Goal: Task Accomplishment & Management: Manage account settings

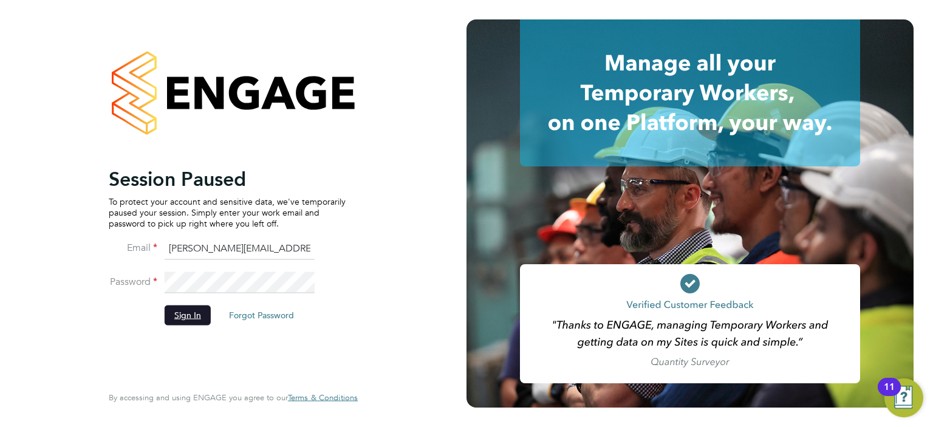
click at [203, 306] on button "Sign In" at bounding box center [188, 314] width 46 height 19
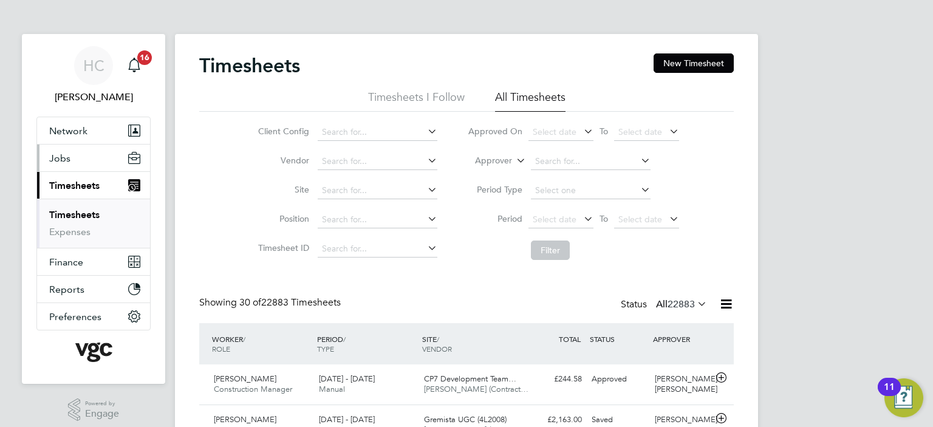
click at [61, 155] on span "Jobs" at bounding box center [59, 158] width 21 height 12
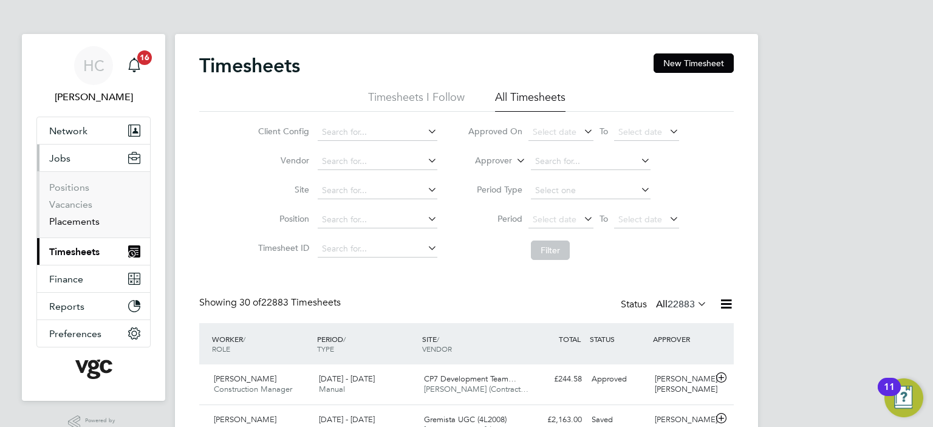
click at [70, 219] on link "Placements" at bounding box center [74, 222] width 50 height 12
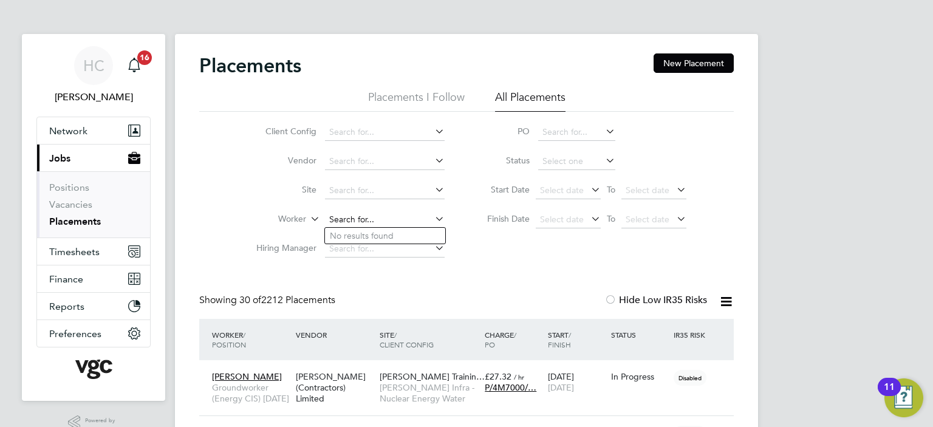
click at [350, 213] on input at bounding box center [385, 219] width 120 height 17
click at [392, 233] on li "Michael Mcg ahern" at bounding box center [410, 236] width 170 height 16
type input "[PERSON_NAME]"
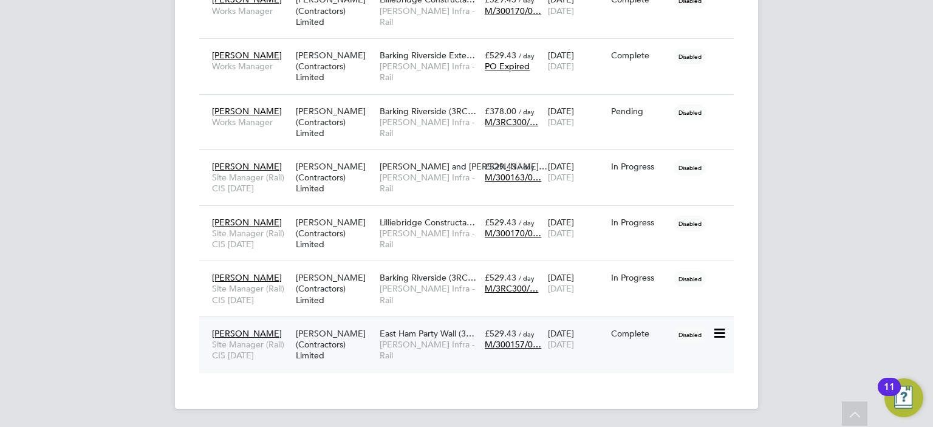
click at [516, 342] on span "M/300157/0…" at bounding box center [513, 344] width 56 height 11
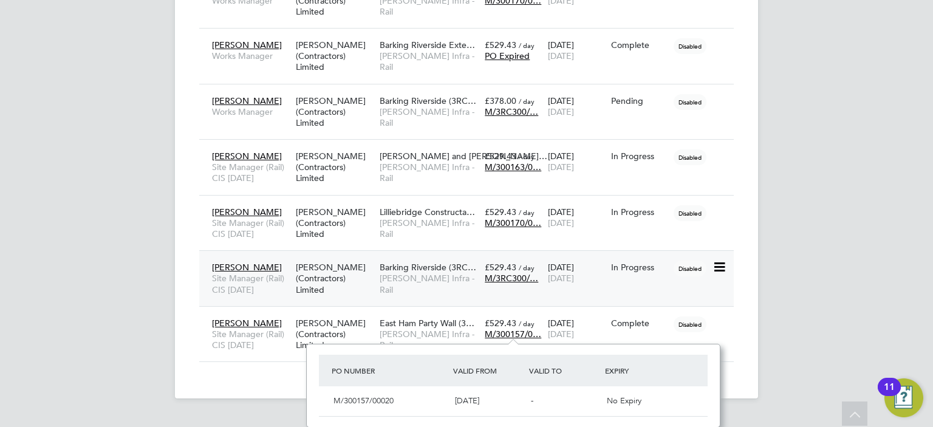
click at [422, 251] on div "Michael Mcgahern Site Manager (Rail) CIS July 2025 V.G.Clements (Contractors) L…" at bounding box center [466, 278] width 534 height 56
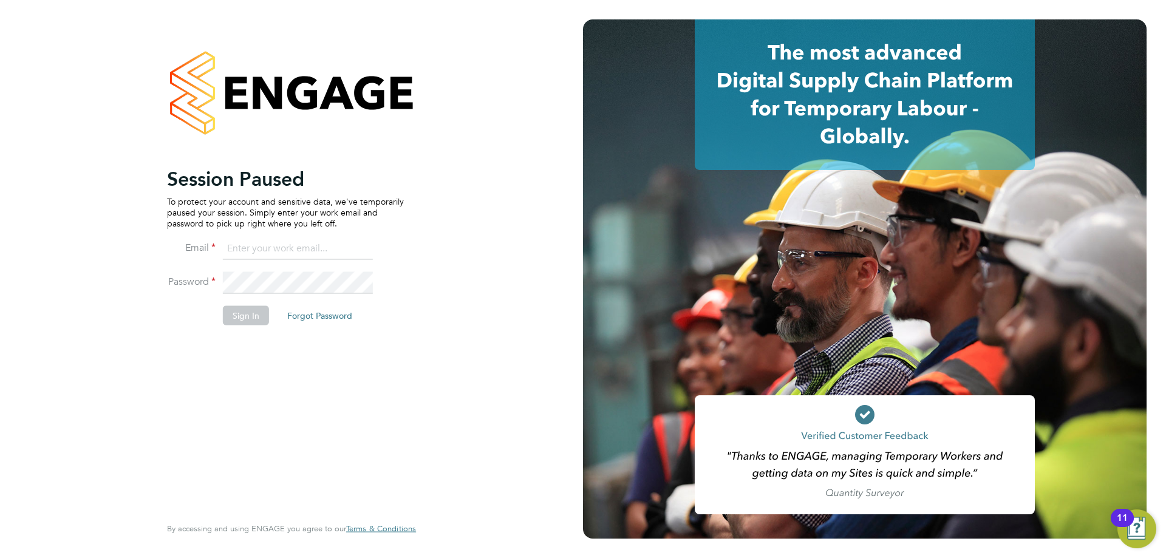
type input "Heena.Chatrath@vgcgroup.co.uk"
click at [253, 318] on button "Sign In" at bounding box center [246, 314] width 46 height 19
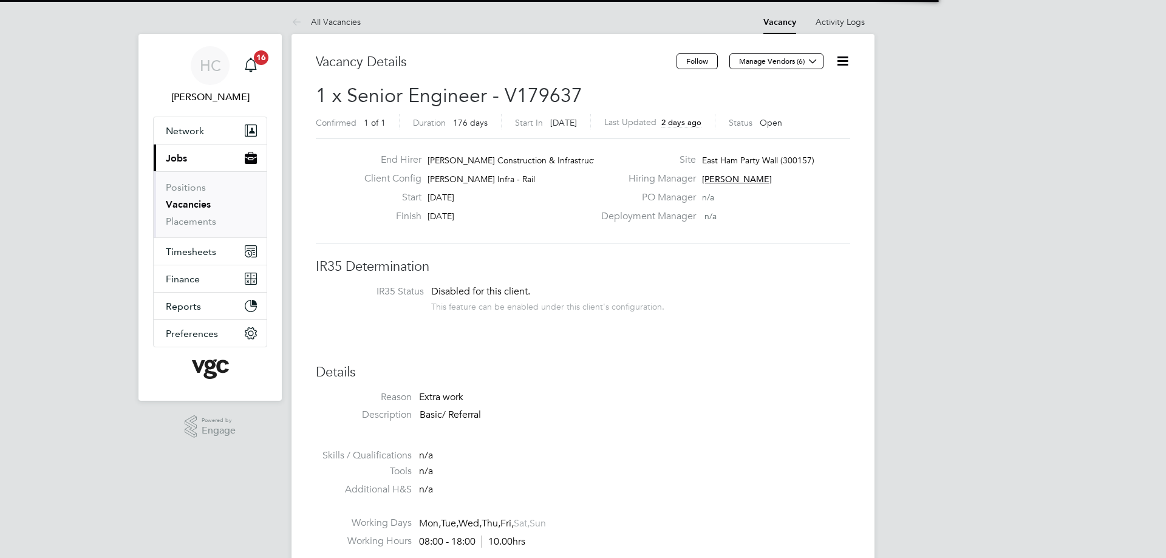
scroll to position [36, 85]
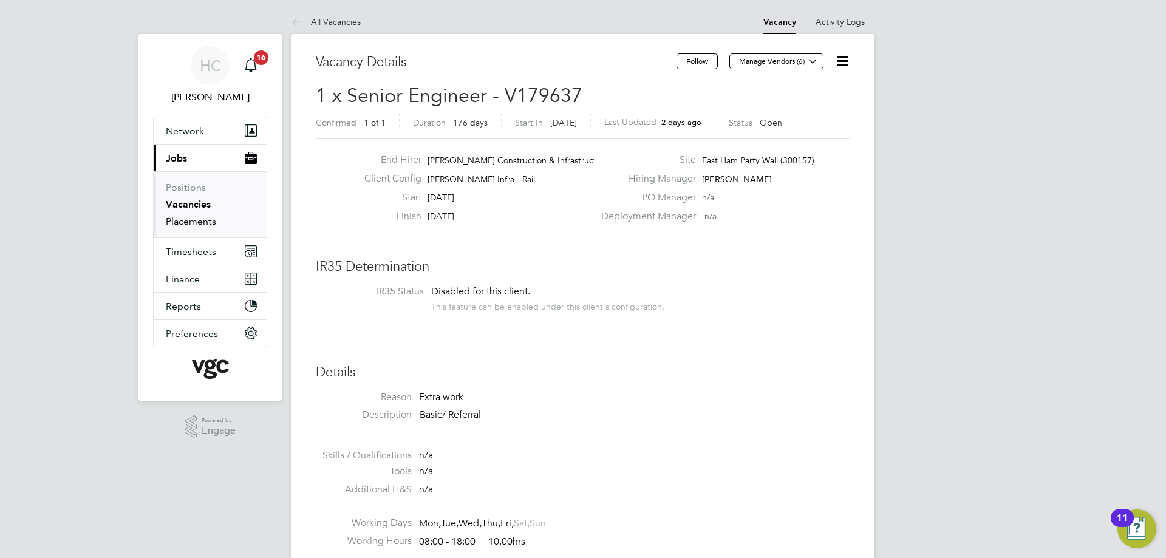
click at [183, 217] on link "Placements" at bounding box center [191, 222] width 50 height 12
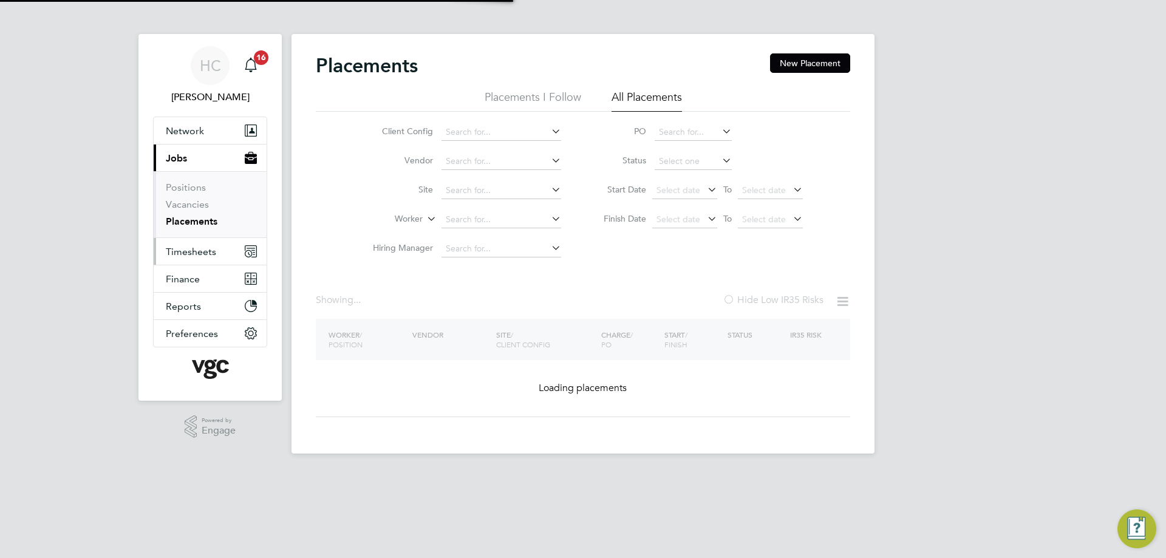
click at [199, 247] on span "Timesheets" at bounding box center [191, 252] width 50 height 12
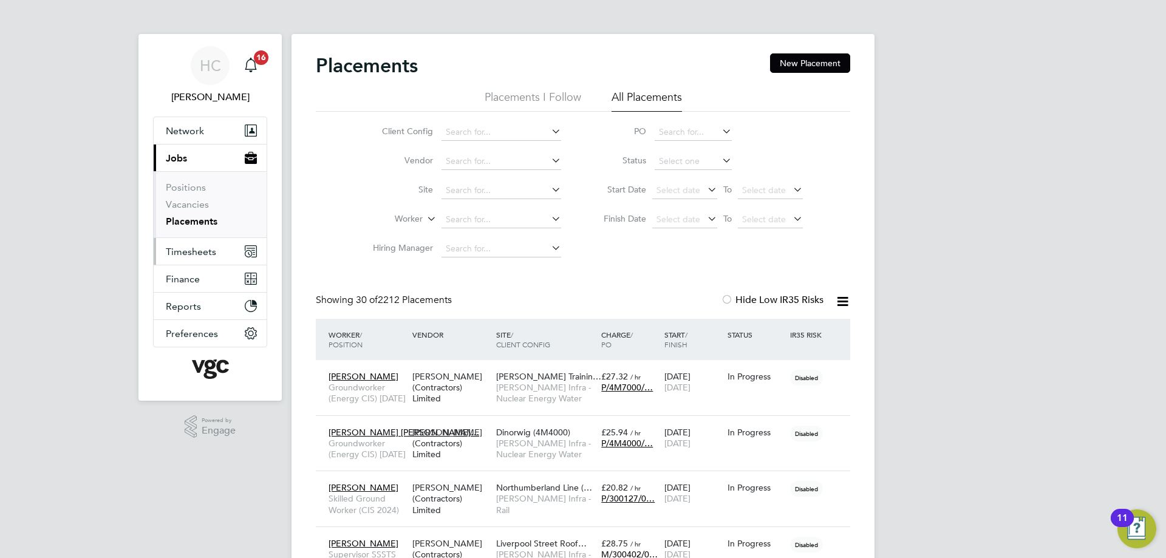
click at [189, 251] on span "Timesheets" at bounding box center [191, 252] width 50 height 12
click at [189, 253] on span "Timesheets" at bounding box center [191, 252] width 50 height 12
click at [423, 221] on li "Worker" at bounding box center [462, 219] width 228 height 29
click at [411, 221] on label "Worker" at bounding box center [388, 219] width 70 height 12
click at [184, 201] on link "Vacancies" at bounding box center [187, 205] width 43 height 12
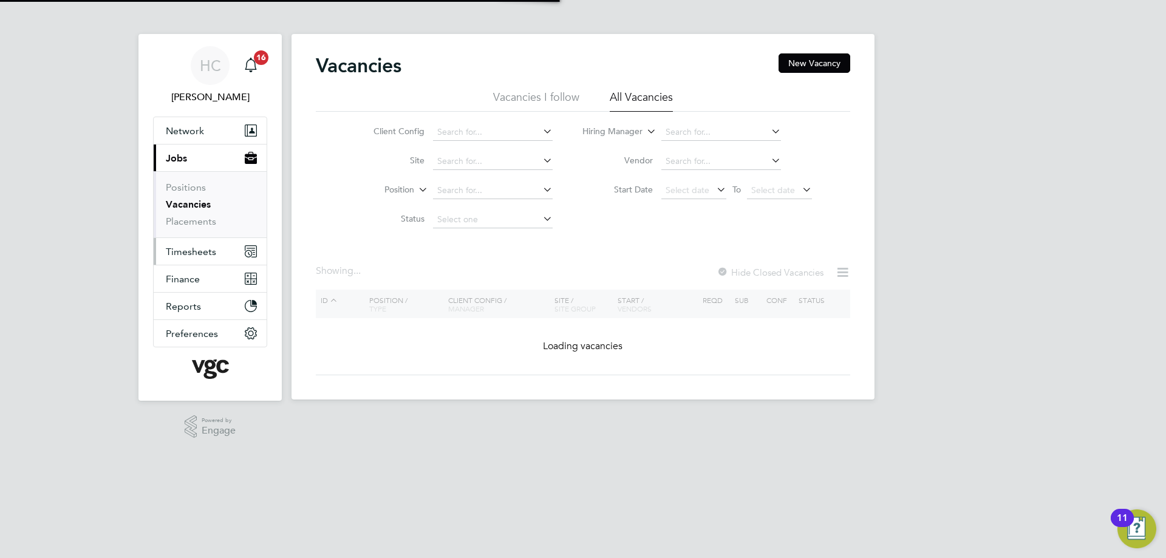
click at [191, 254] on span "Timesheets" at bounding box center [191, 252] width 50 height 12
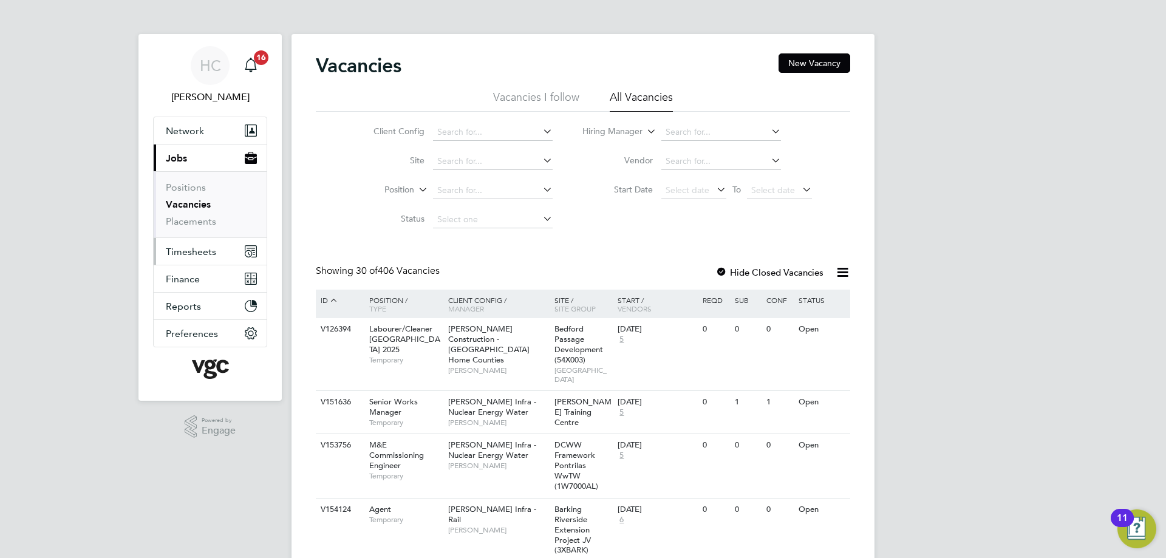
click at [196, 251] on span "Timesheets" at bounding box center [191, 252] width 50 height 12
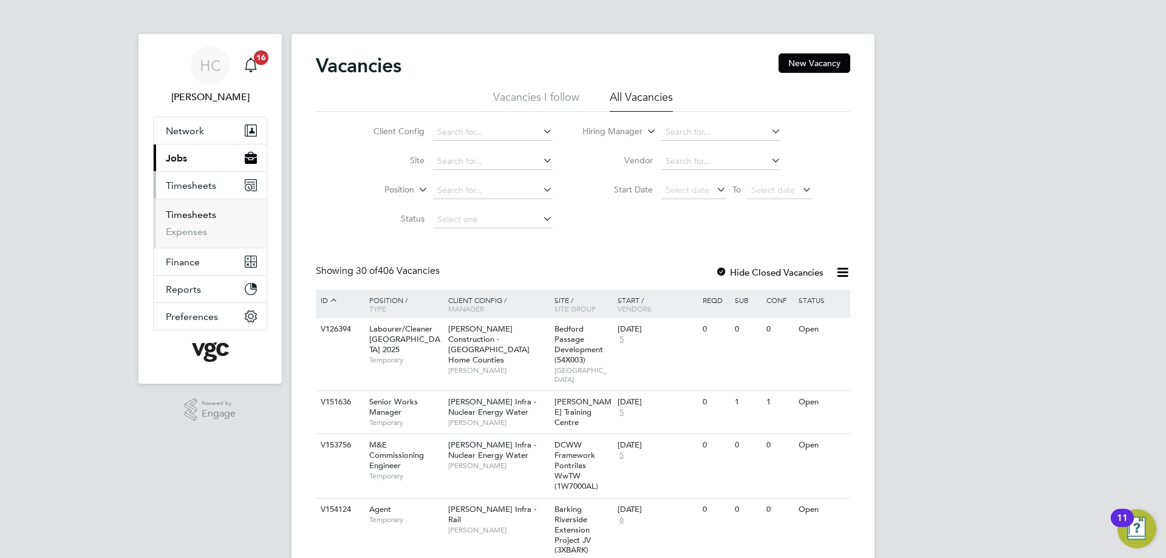
click at [194, 219] on link "Timesheets" at bounding box center [191, 215] width 50 height 12
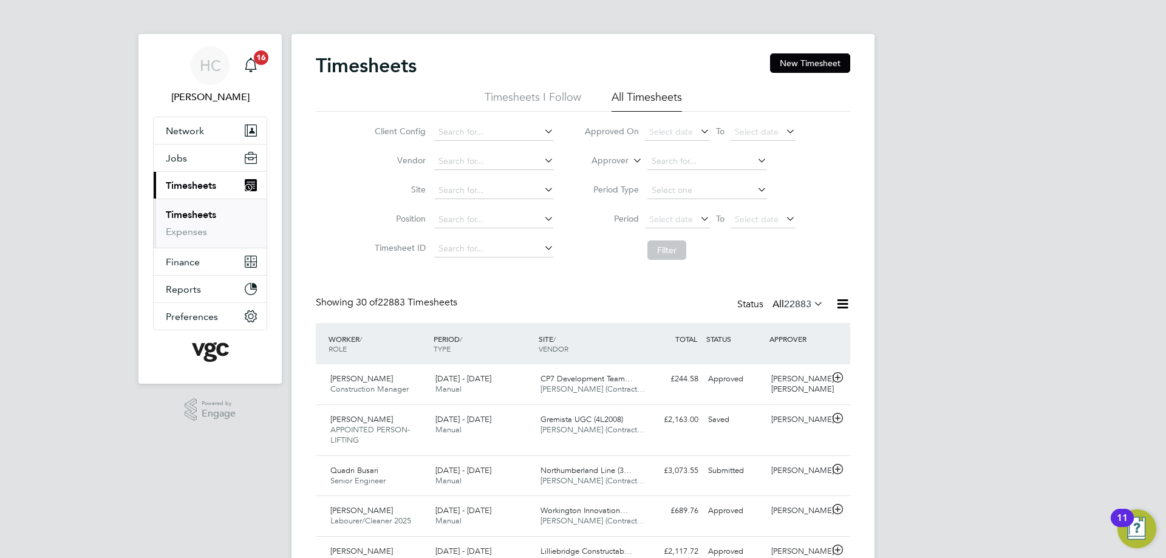
click at [614, 157] on label "Approver" at bounding box center [601, 161] width 55 height 12
click at [609, 168] on li "Worker" at bounding box center [598, 175] width 60 height 16
click at [704, 160] on input at bounding box center [707, 161] width 120 height 17
click at [700, 176] on li "Salar Henareh" at bounding box center [706, 178] width 121 height 16
type input "Salar Henareh"
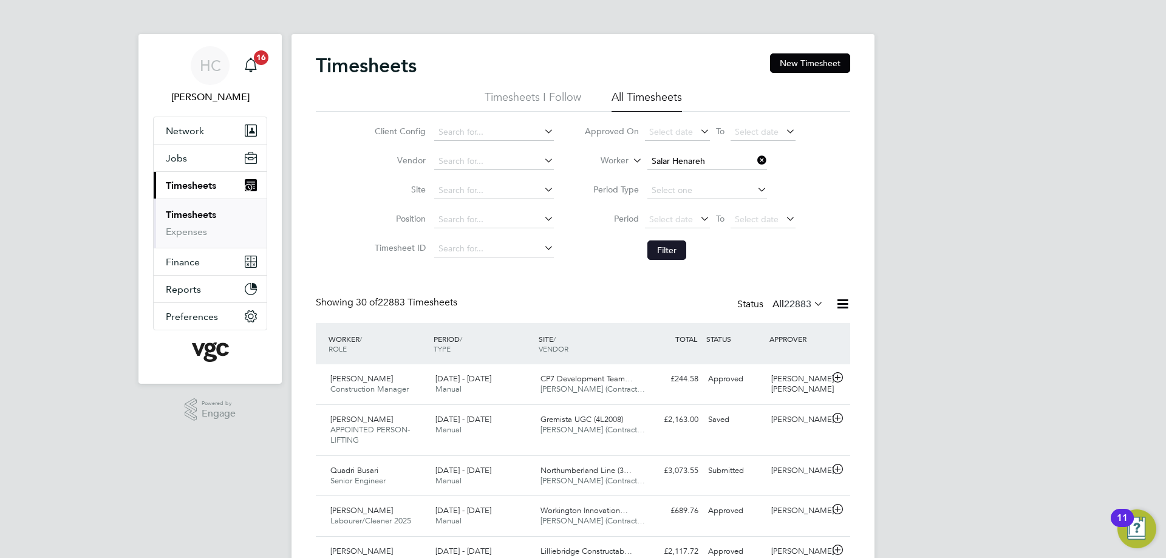
click at [672, 254] on button "Filter" at bounding box center [666, 250] width 39 height 19
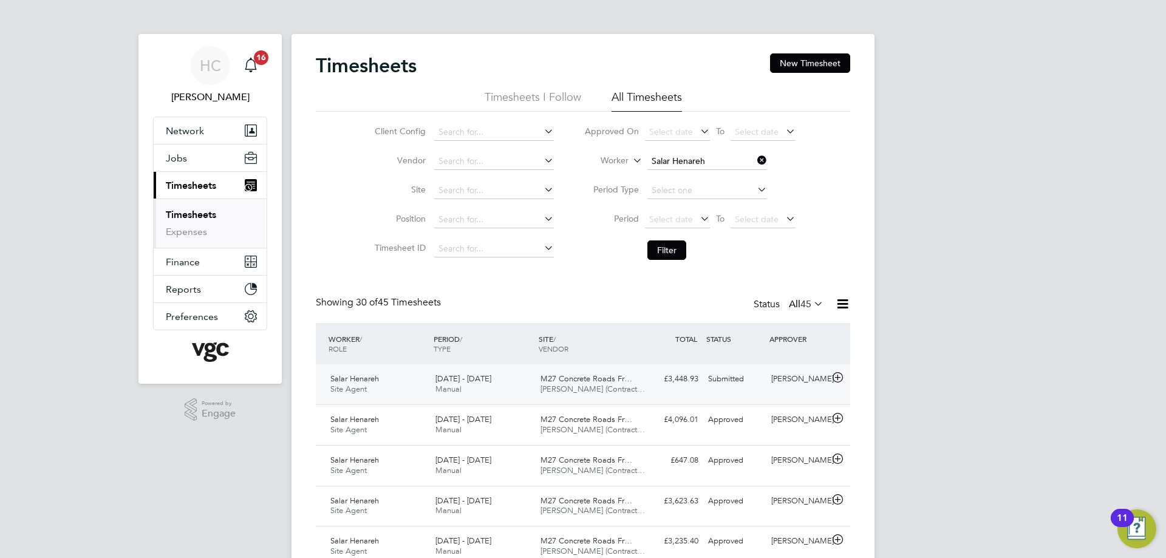
click at [607, 383] on span "M27 Concrete Roads Fr…" at bounding box center [587, 379] width 92 height 10
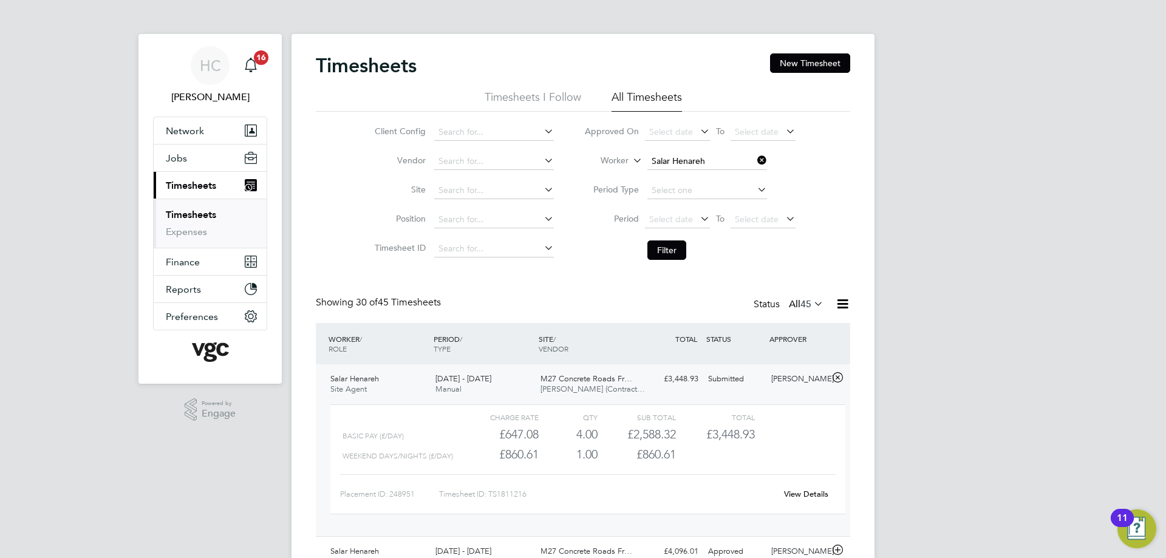
click at [801, 492] on link "View Details" at bounding box center [806, 494] width 44 height 10
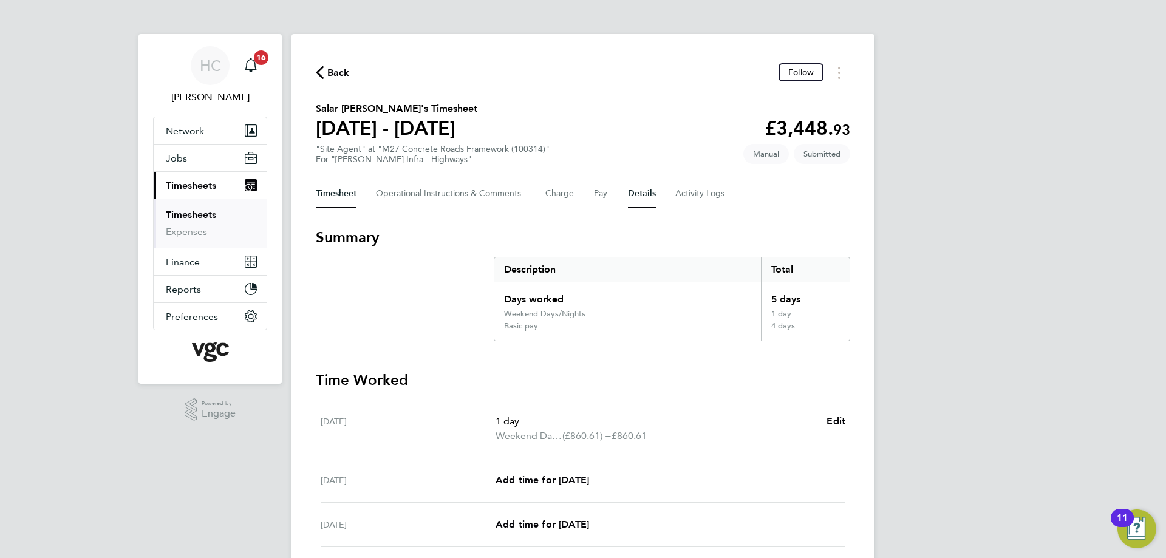
click at [640, 186] on button "Details" at bounding box center [642, 193] width 28 height 29
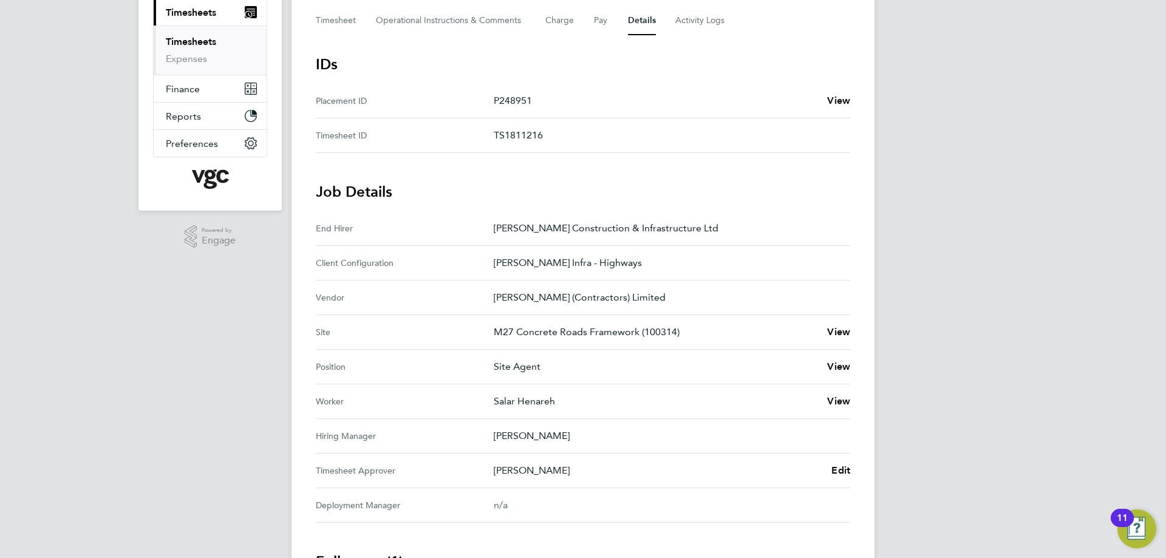
scroll to position [182, 0]
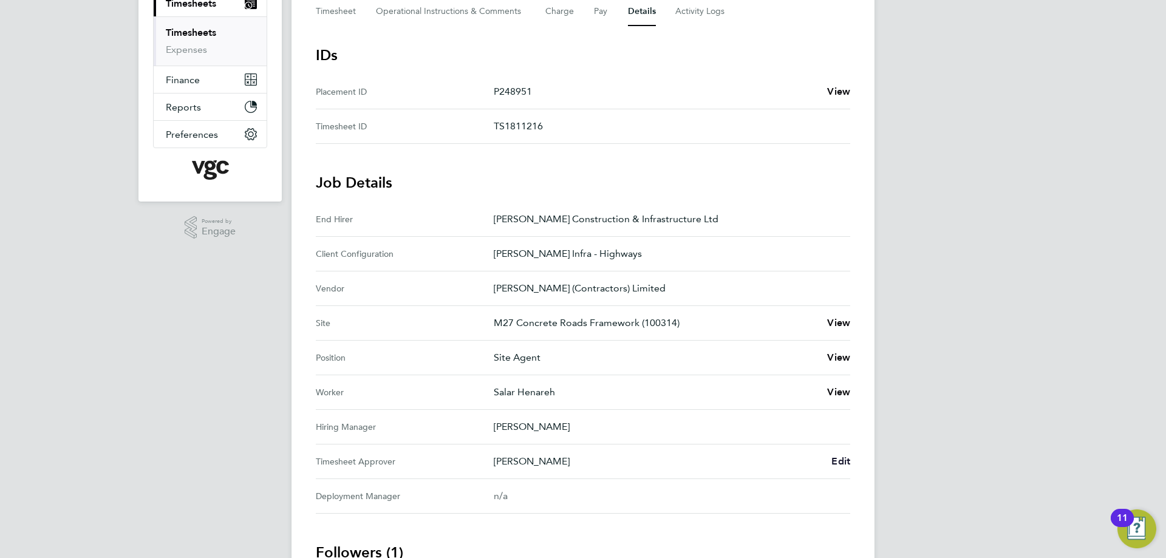
click at [846, 462] on span "Edit" at bounding box center [840, 462] width 19 height 12
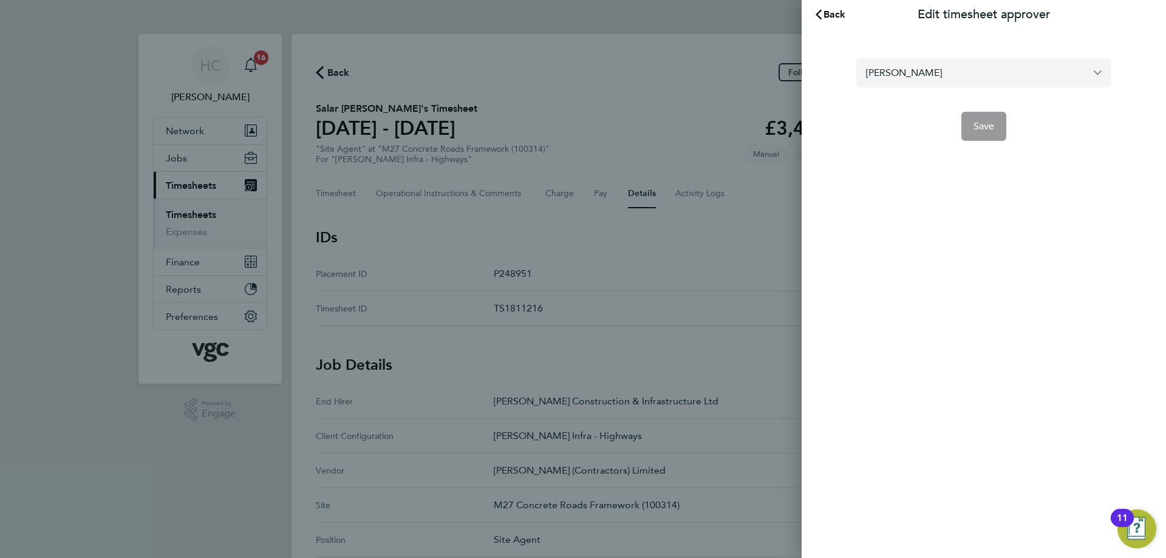
click at [950, 77] on input "[PERSON_NAME]" at bounding box center [983, 72] width 255 height 29
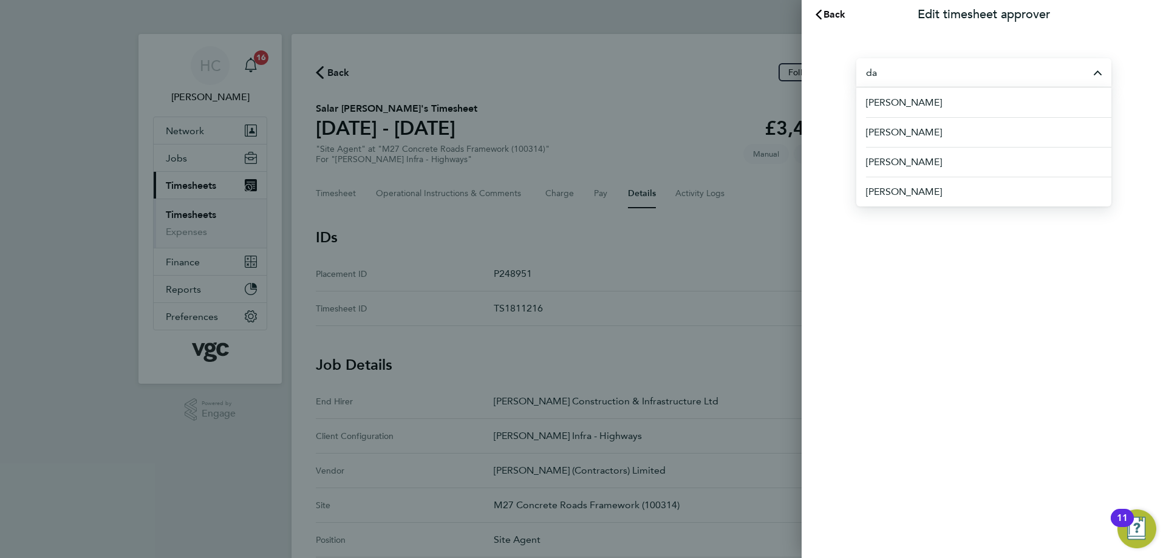
type input "d"
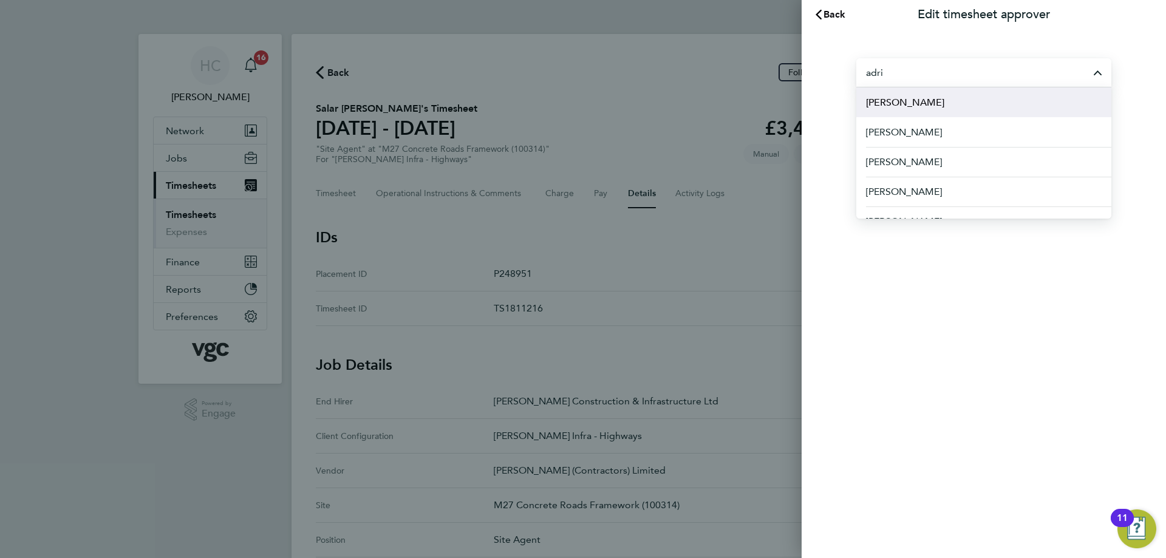
click at [940, 108] on li "[PERSON_NAME]" at bounding box center [983, 102] width 255 height 30
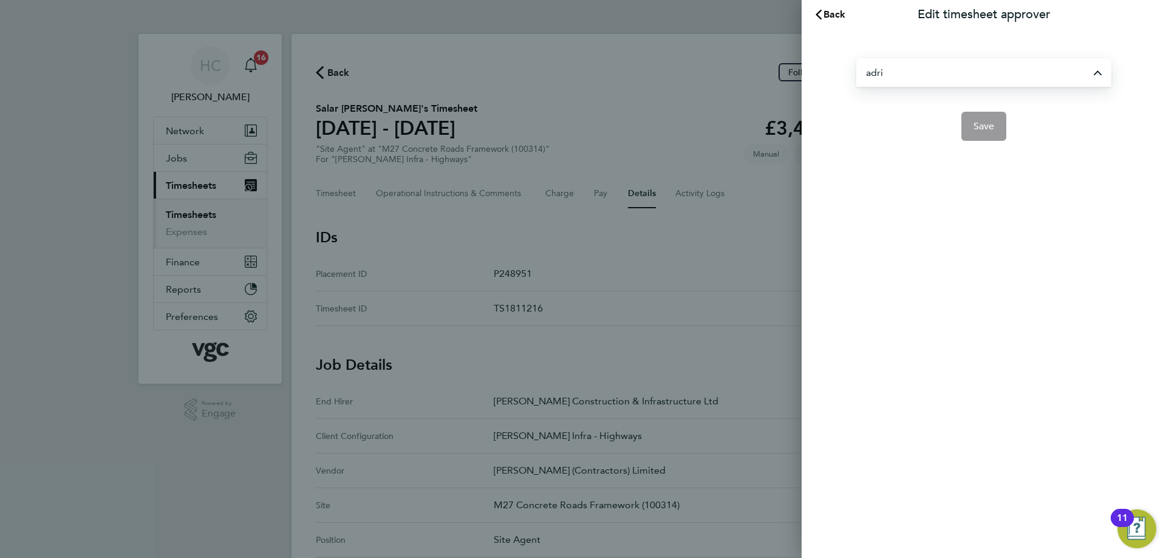
type input "[PERSON_NAME]"
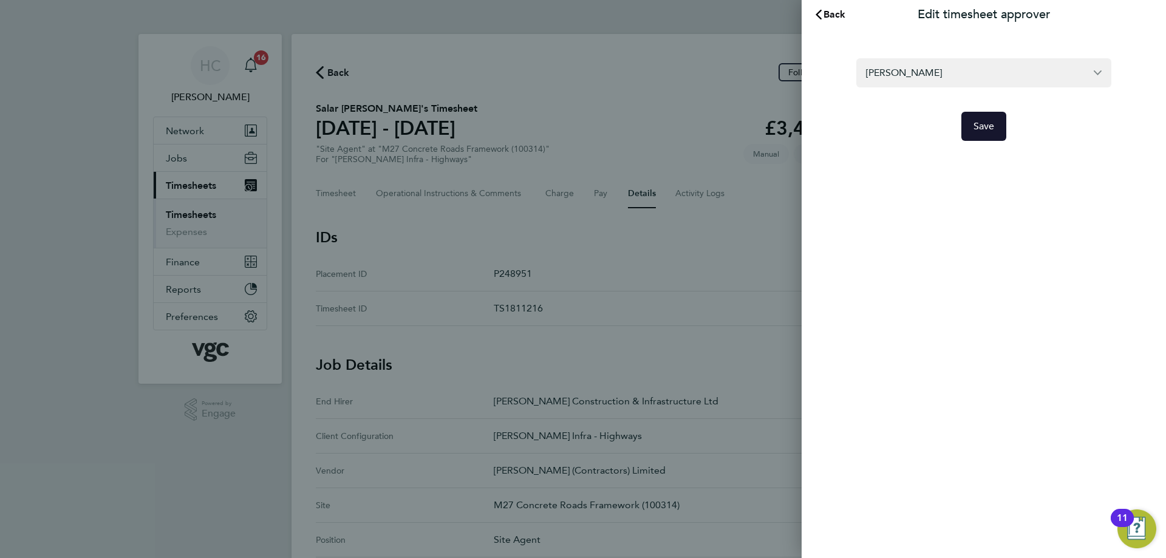
click at [978, 134] on button "Save" at bounding box center [984, 126] width 46 height 29
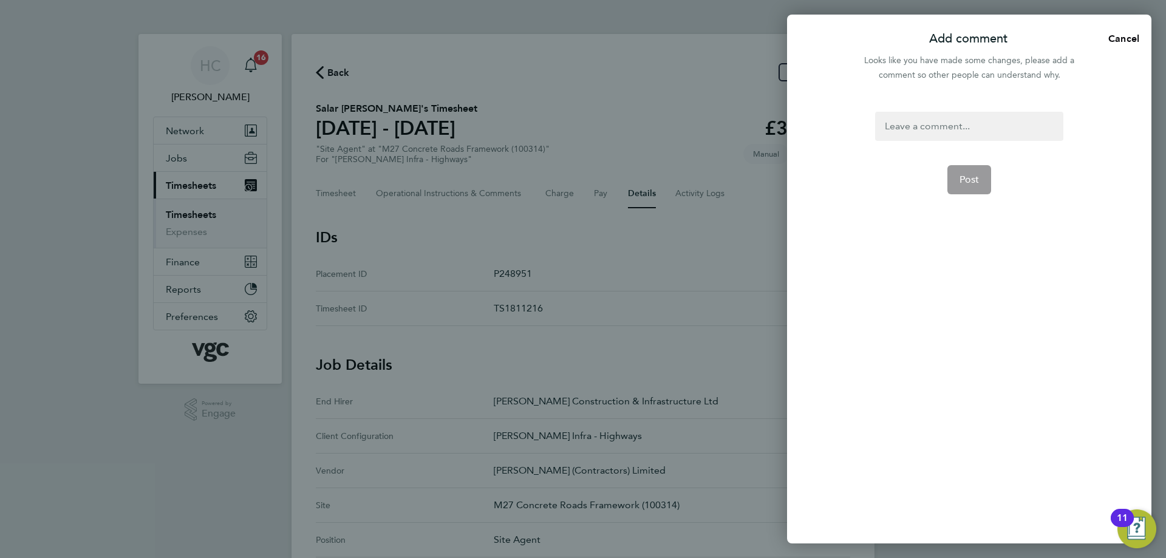
click at [978, 134] on div at bounding box center [969, 126] width 188 height 29
click at [977, 179] on span "Post" at bounding box center [970, 180] width 20 height 12
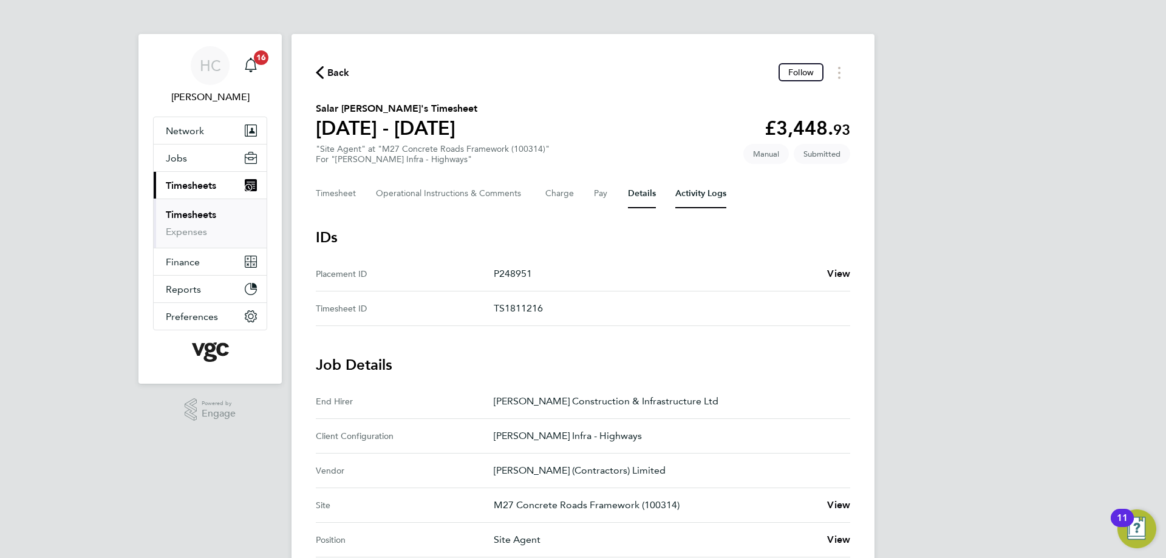
drag, startPoint x: 680, startPoint y: 182, endPoint x: 1017, endPoint y: 75, distance: 354.2
click at [189, 210] on link "Timesheets" at bounding box center [191, 215] width 50 height 12
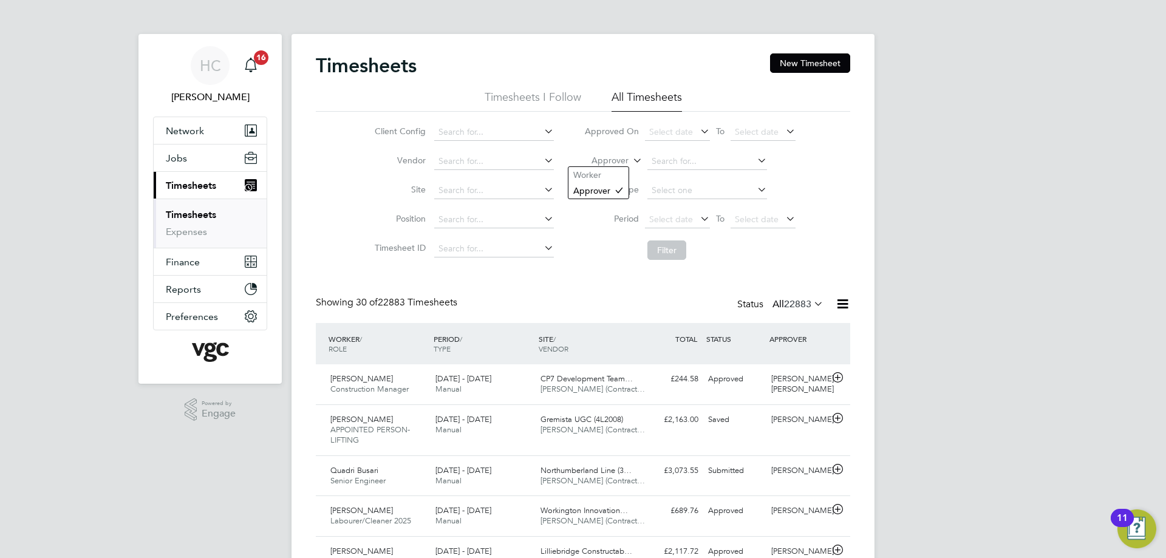
click at [612, 161] on label "Approver" at bounding box center [601, 161] width 55 height 12
click at [607, 177] on li "Worker" at bounding box center [598, 175] width 60 height 16
click at [688, 159] on input at bounding box center [707, 161] width 120 height 17
click at [672, 161] on input at bounding box center [707, 161] width 120 height 17
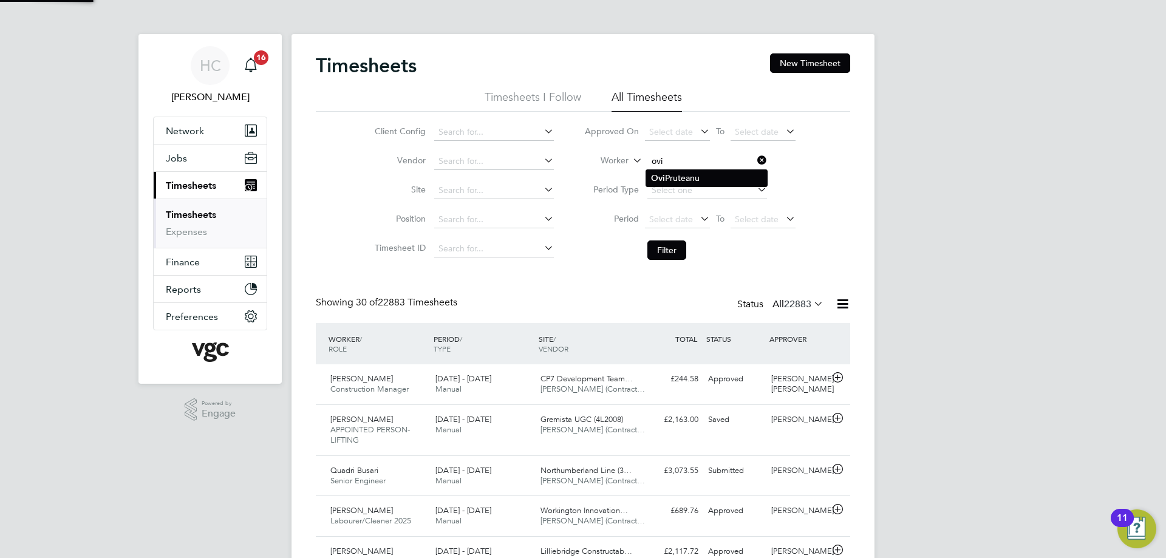
click at [682, 175] on li "[PERSON_NAME]" at bounding box center [706, 178] width 121 height 16
type input "[PERSON_NAME]"
click at [674, 254] on button "Filter" at bounding box center [666, 250] width 39 height 19
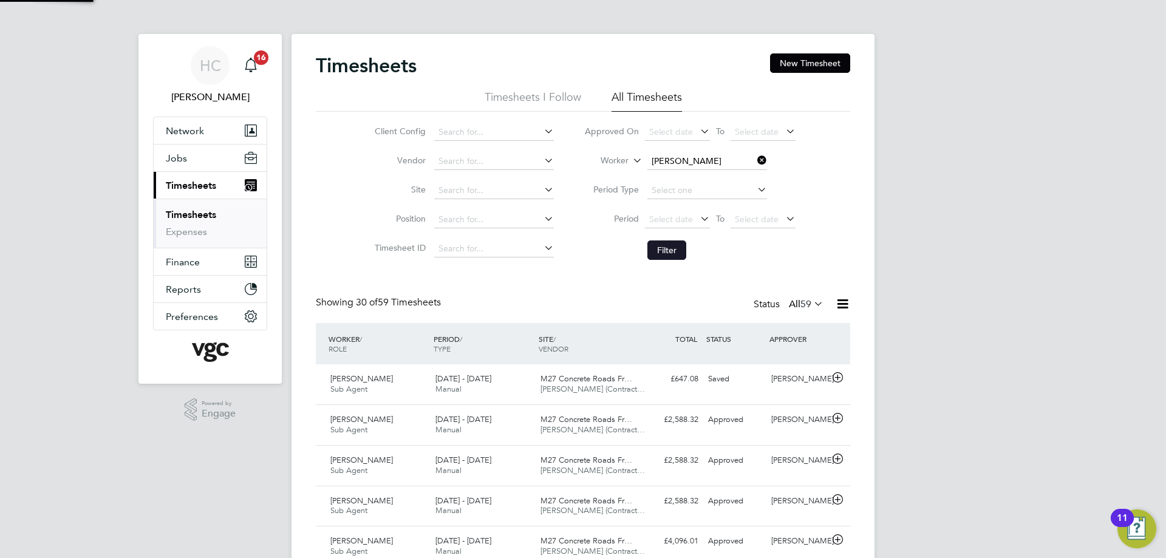
scroll to position [31, 106]
